Goal: Task Accomplishment & Management: Manage account settings

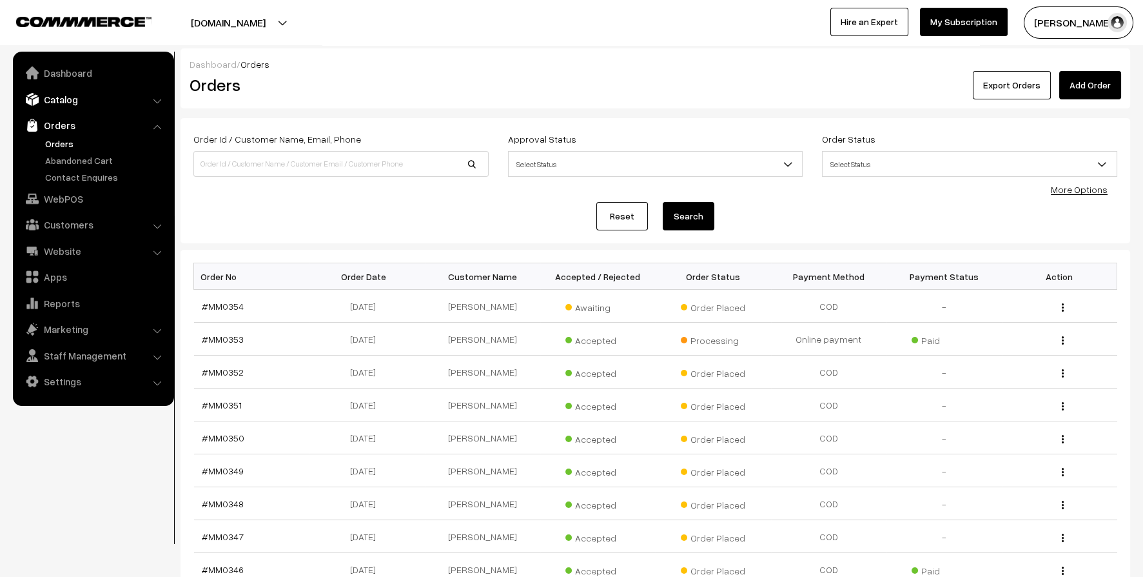
click at [75, 103] on link "Catalog" at bounding box center [92, 99] width 153 height 23
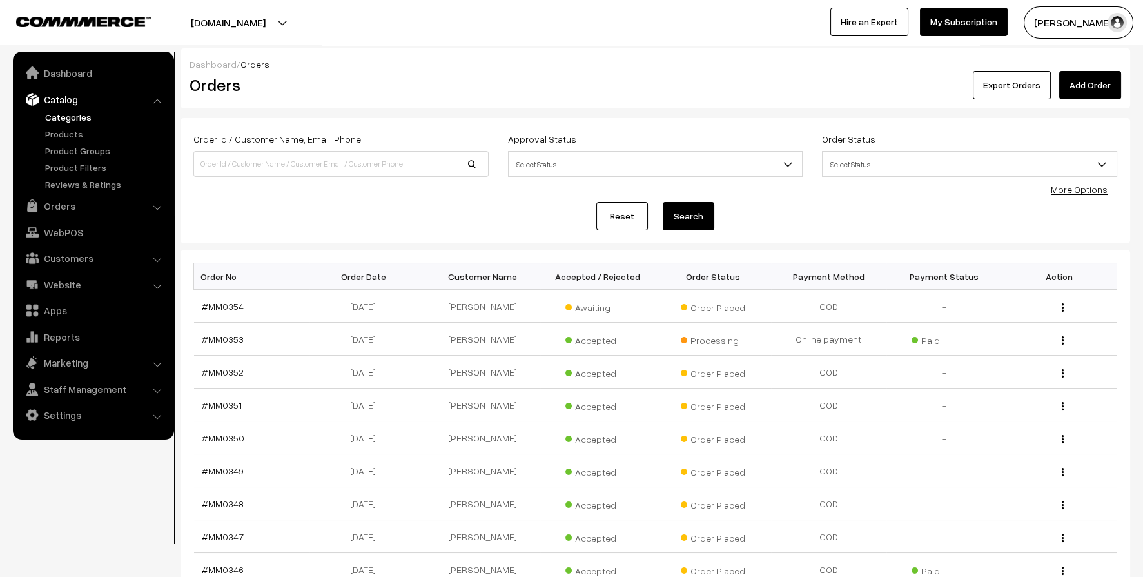
click at [83, 114] on link "Categories" at bounding box center [106, 117] width 128 height 14
click at [54, 118] on link "Categories" at bounding box center [106, 117] width 128 height 14
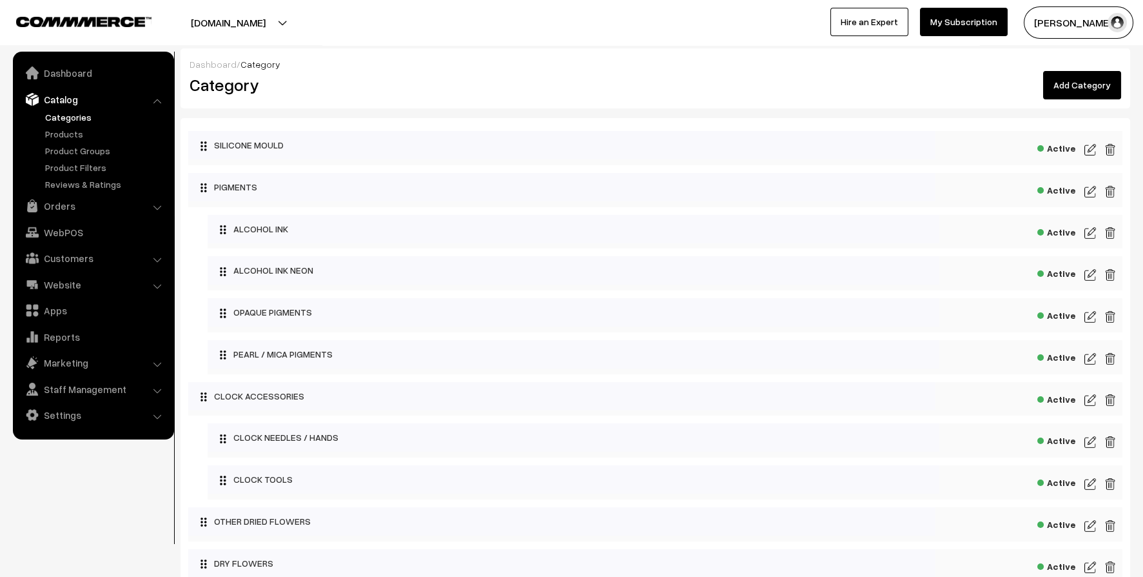
click at [1094, 152] on img at bounding box center [1091, 149] width 12 height 15
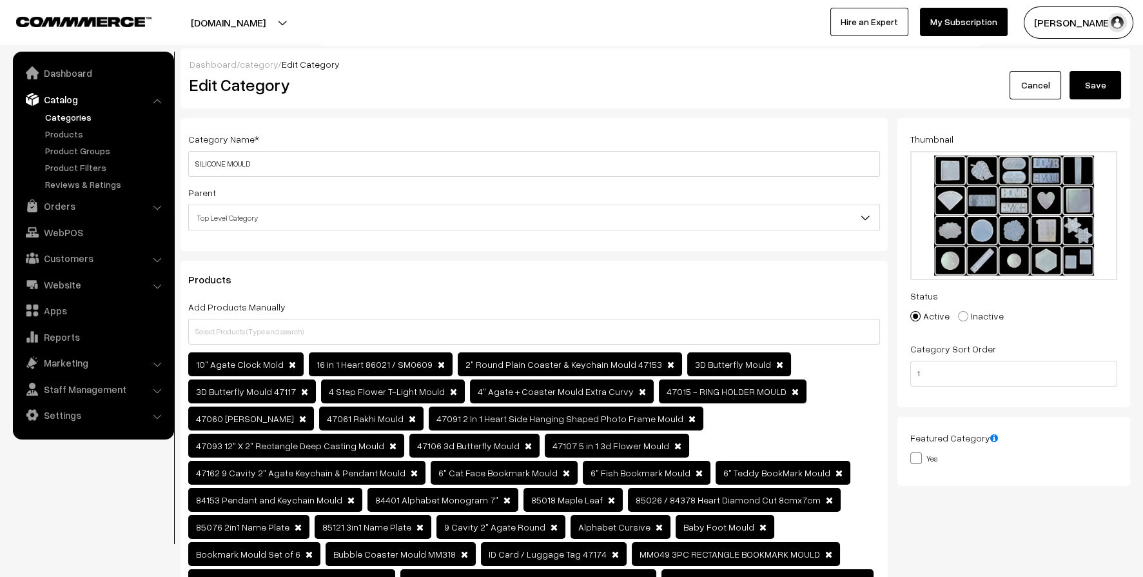
click at [582, 217] on span "Top Level Category" at bounding box center [534, 217] width 691 height 23
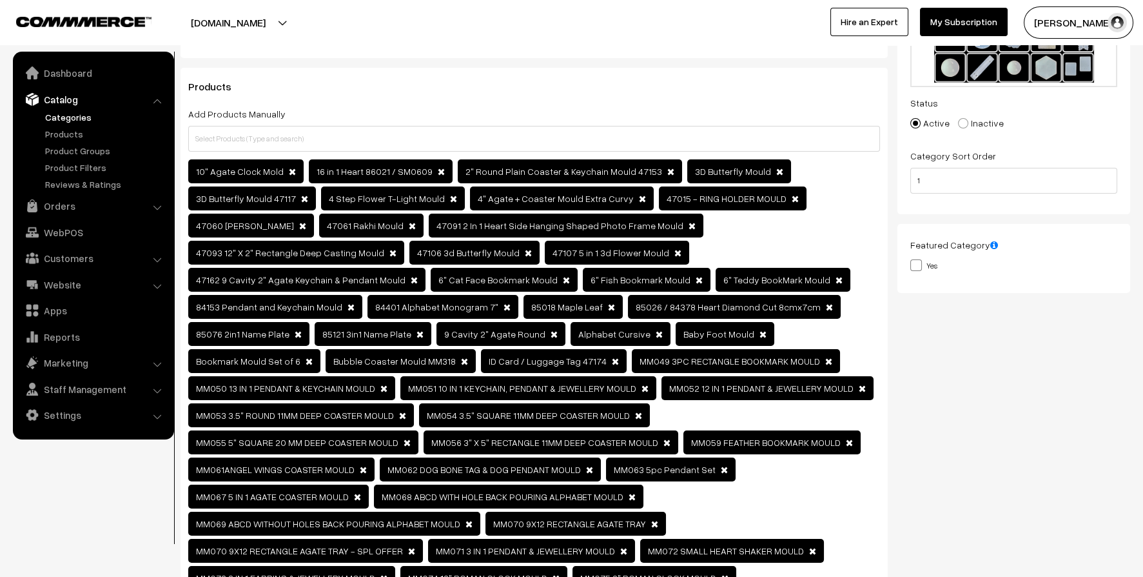
scroll to position [193, 0]
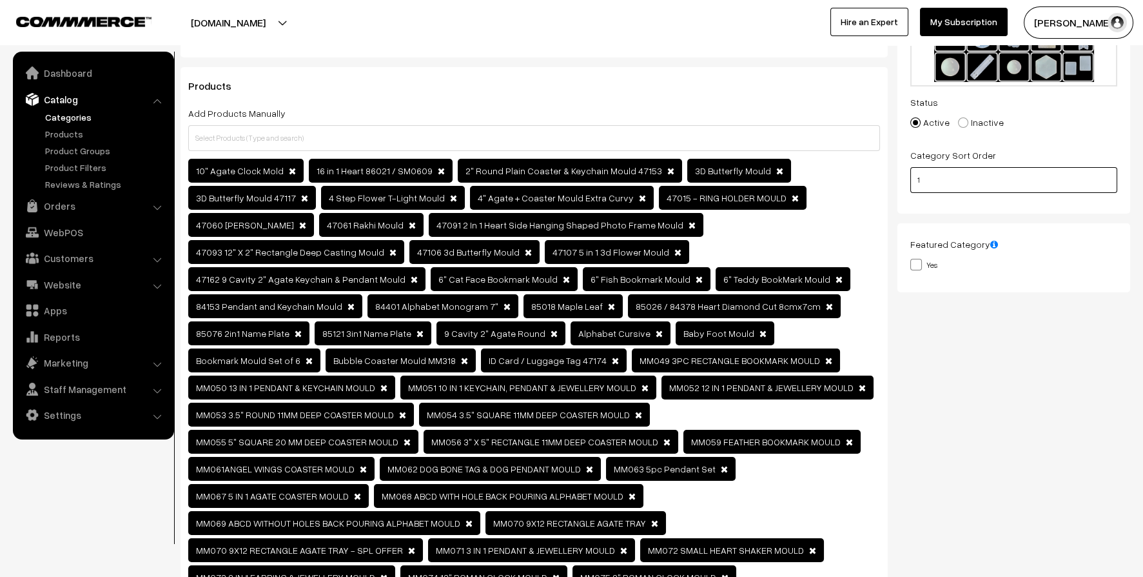
click at [1024, 175] on input "1" at bounding box center [1014, 180] width 207 height 26
click at [1067, 176] on input "1" at bounding box center [1014, 180] width 207 height 26
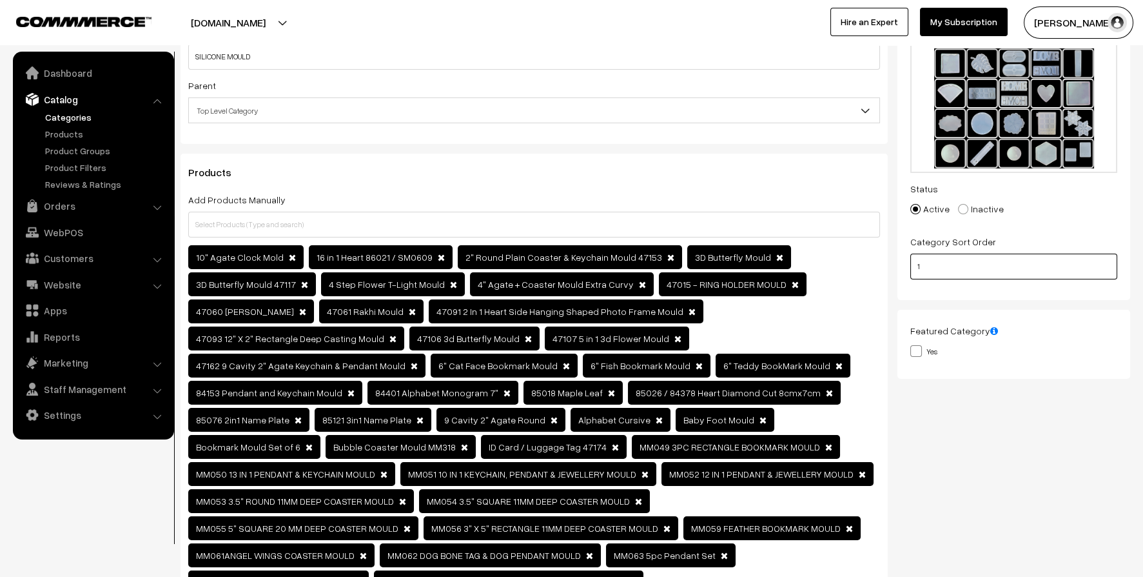
scroll to position [0, 0]
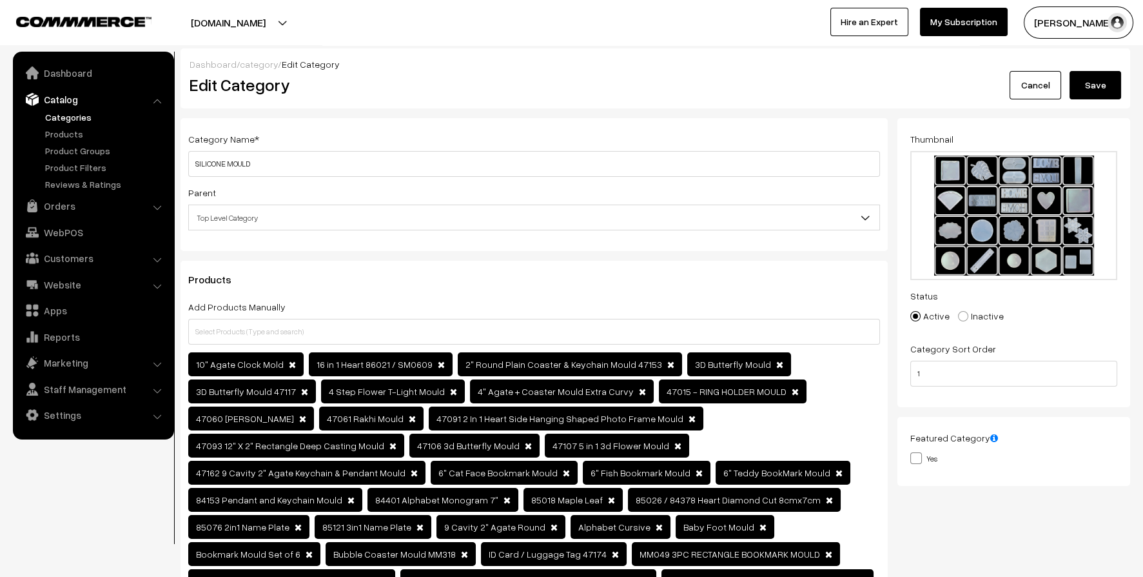
click at [1032, 81] on link "Cancel" at bounding box center [1036, 85] width 52 height 28
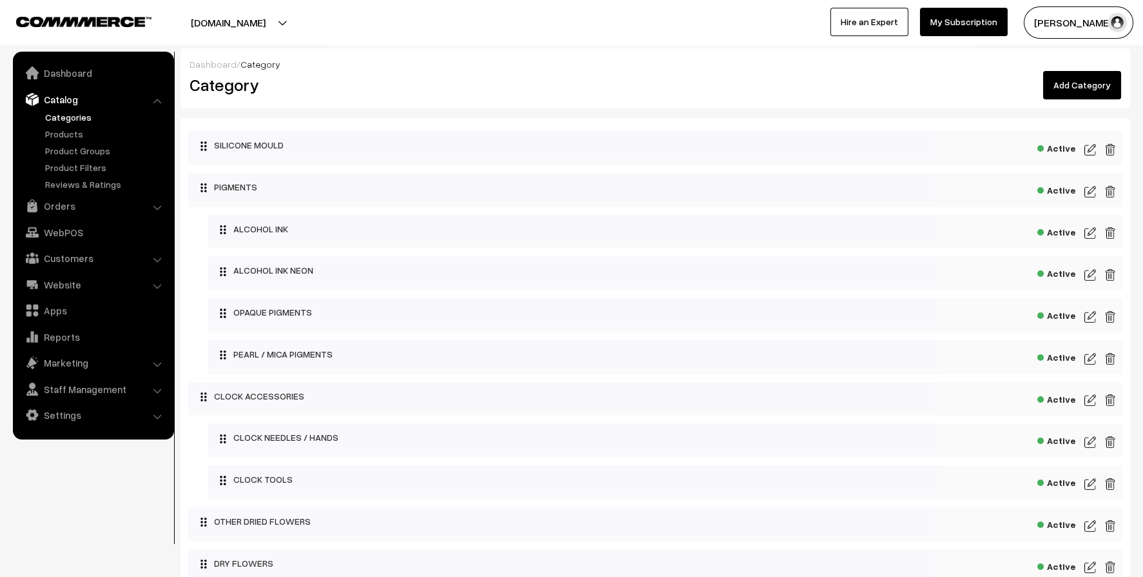
click at [61, 118] on link "Categories" at bounding box center [106, 117] width 128 height 14
click at [65, 134] on link "Products" at bounding box center [106, 134] width 128 height 14
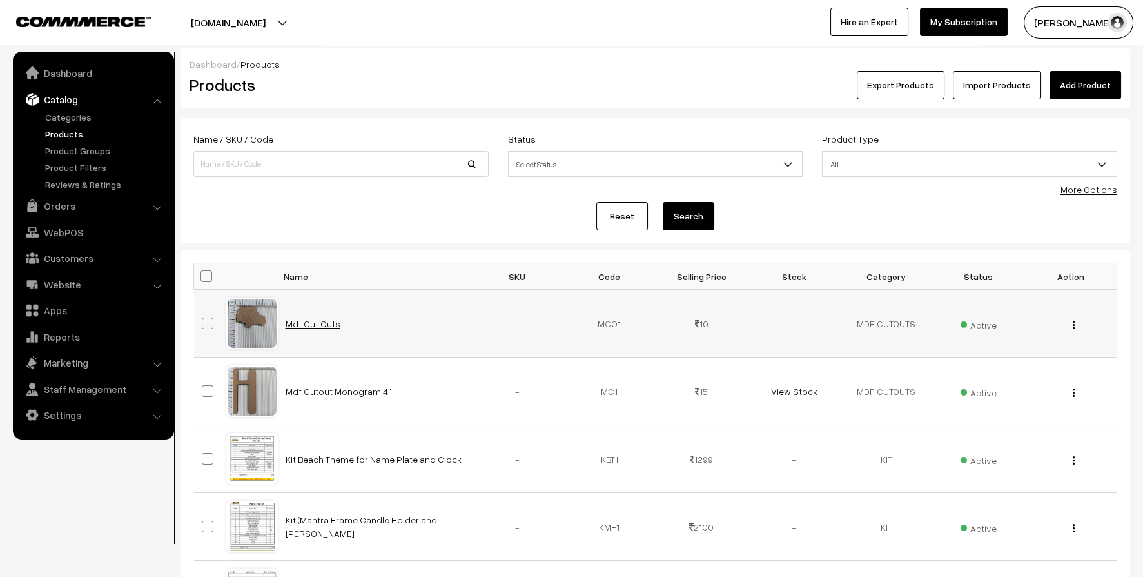
click at [333, 324] on link "Mdf Cut Outs" at bounding box center [313, 323] width 55 height 11
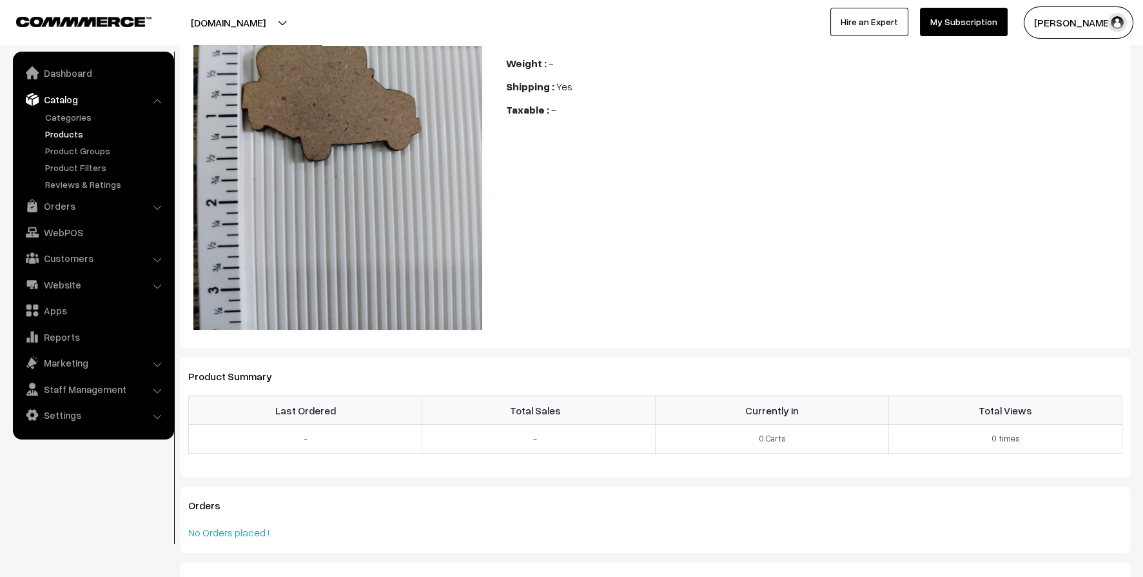
scroll to position [159, 0]
